Goal: Task Accomplishment & Management: Use online tool/utility

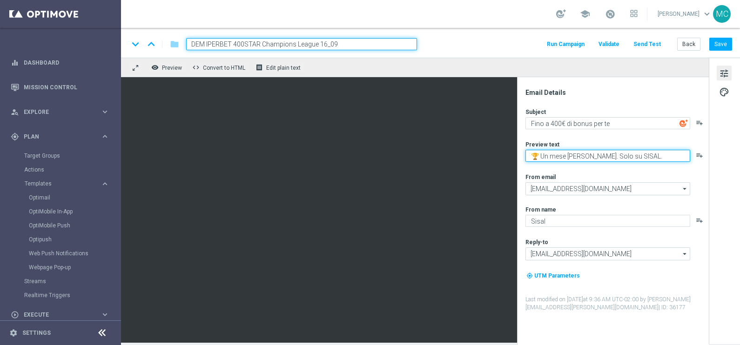
drag, startPoint x: 650, startPoint y: 155, endPoint x: 530, endPoint y: 157, distance: 120.5
click at [530, 157] on textarea "🏆 Un mese [PERSON_NAME]. Solo su SISAL." at bounding box center [607, 156] width 165 height 12
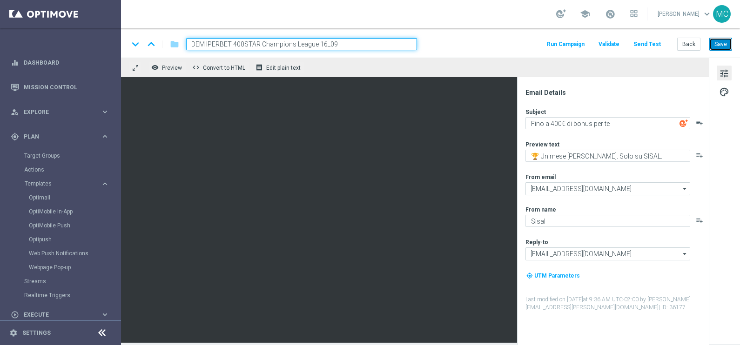
click at [717, 39] on button "Save" at bounding box center [720, 44] width 23 height 13
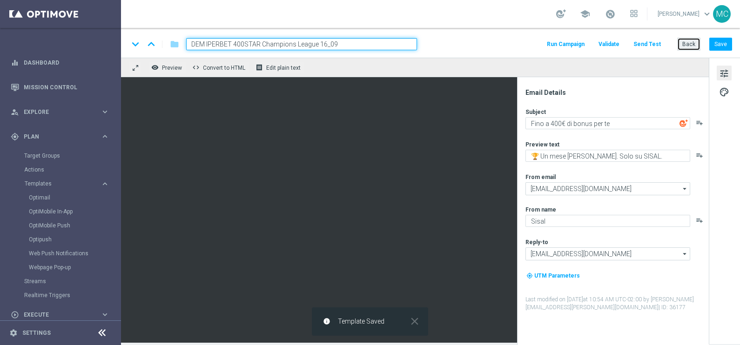
click at [683, 41] on button "Back" at bounding box center [688, 44] width 23 height 13
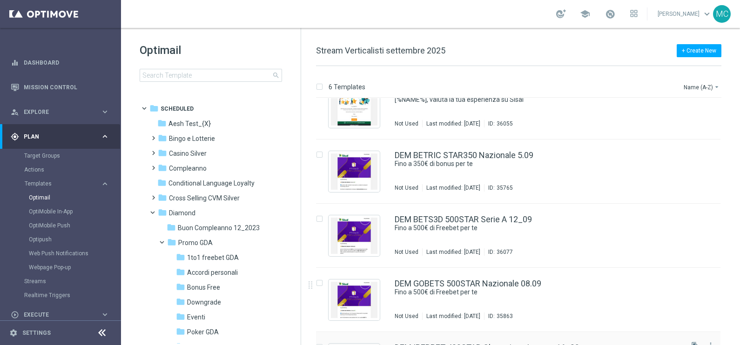
scroll to position [22, 0]
